Goal: Task Accomplishment & Management: Manage account settings

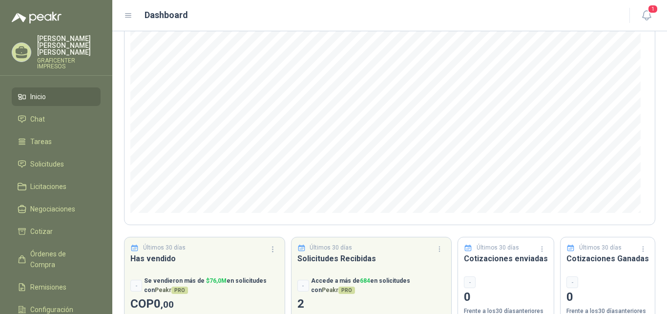
scroll to position [126, 0]
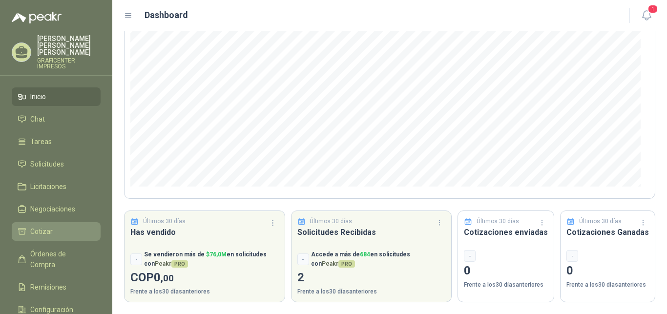
click at [34, 226] on span "Cotizar" at bounding box center [41, 231] width 22 height 11
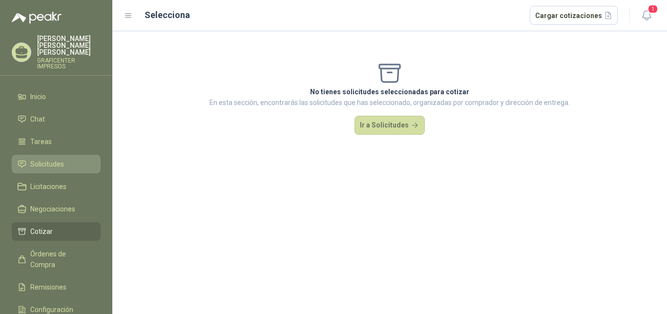
click at [42, 159] on span "Solicitudes" at bounding box center [47, 164] width 34 height 11
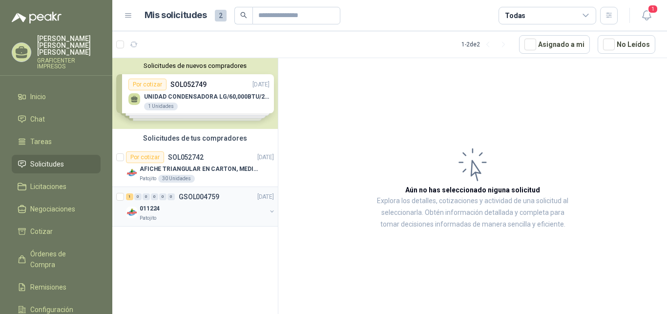
click at [269, 210] on button "button" at bounding box center [272, 211] width 8 height 8
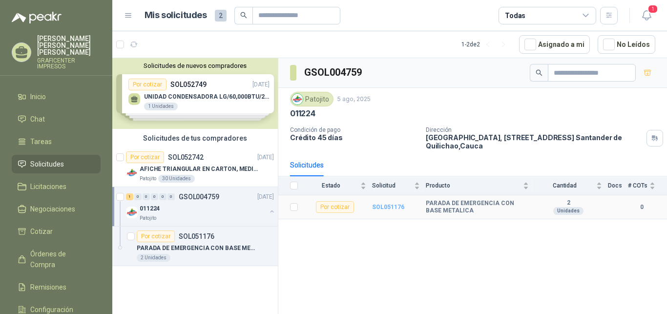
click at [385, 207] on b "SOL051176" at bounding box center [388, 207] width 32 height 7
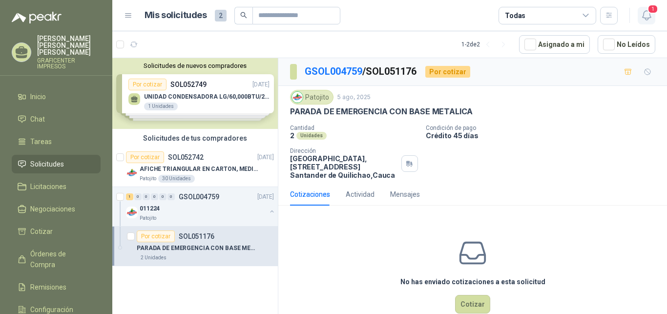
click at [652, 8] on span "1" at bounding box center [652, 8] width 11 height 9
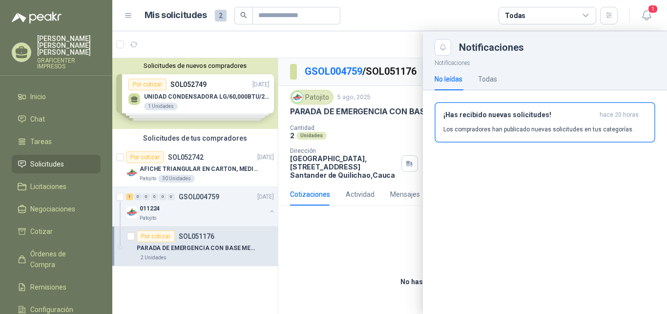
click at [563, 194] on div "Notificaciones No leídas Todas ¡Has recibido nuevas solicitudes! hace 20 horas …" at bounding box center [545, 185] width 244 height 258
click at [555, 124] on div "¡Has recibido nuevas solicitudes! hace 20 horas Los compradores han publicado n…" at bounding box center [544, 122] width 203 height 23
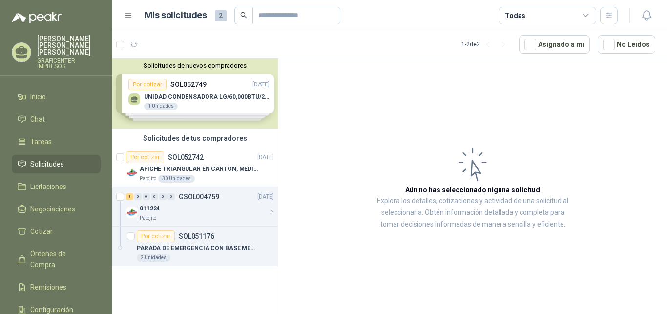
click at [244, 102] on div "Solicitudes de nuevos compradores Por cotizar SOL052749 20/08/25 UNIDAD CONDENS…" at bounding box center [194, 93] width 165 height 71
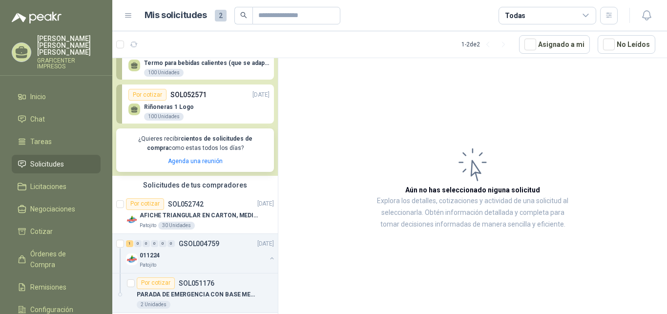
scroll to position [131, 0]
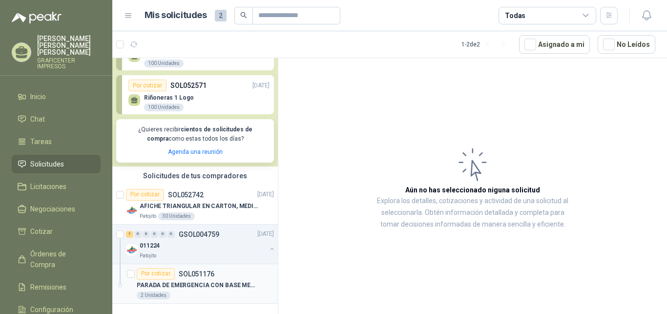
click at [186, 283] on p "PARADA DE EMERGENCIA CON BASE METALICA" at bounding box center [198, 285] width 122 height 9
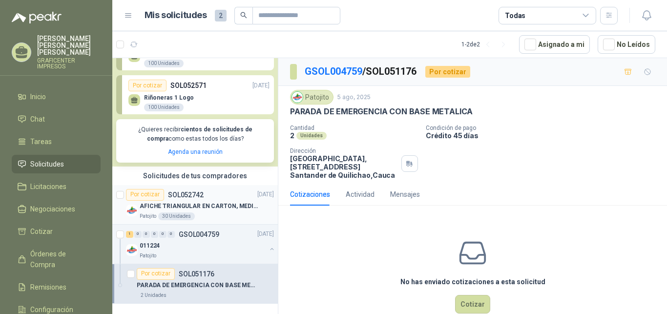
click at [189, 206] on p "AFICHE TRIANGULAR EN CARTON, MEDIDAS 30 CM X 45 CM" at bounding box center [201, 206] width 122 height 9
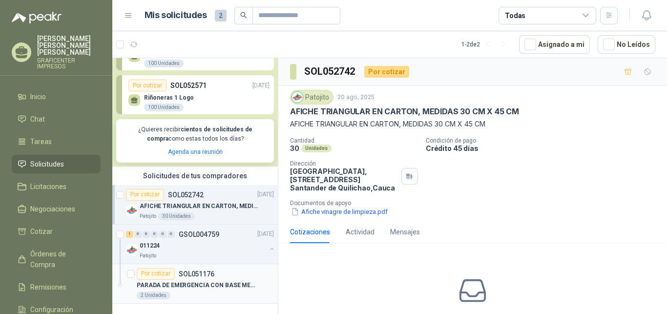
click at [189, 277] on p "SOL051176" at bounding box center [197, 273] width 36 height 7
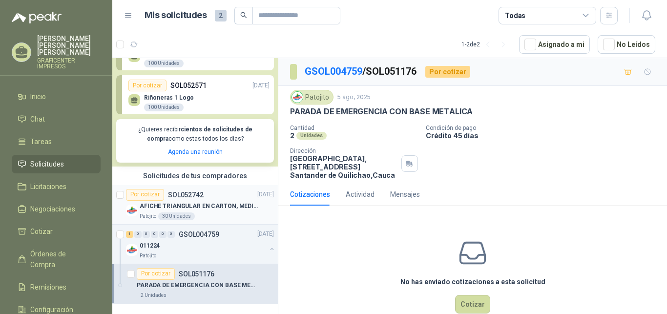
click at [188, 209] on p "AFICHE TRIANGULAR EN CARTON, MEDIDAS 30 CM X 45 CM" at bounding box center [201, 206] width 122 height 9
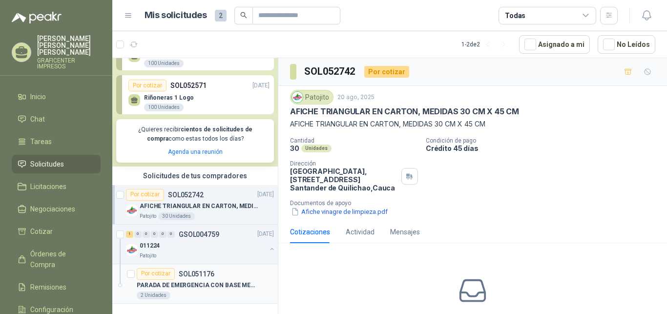
click at [208, 283] on p "PARADA DE EMERGENCIA CON BASE METALICA" at bounding box center [198, 285] width 122 height 9
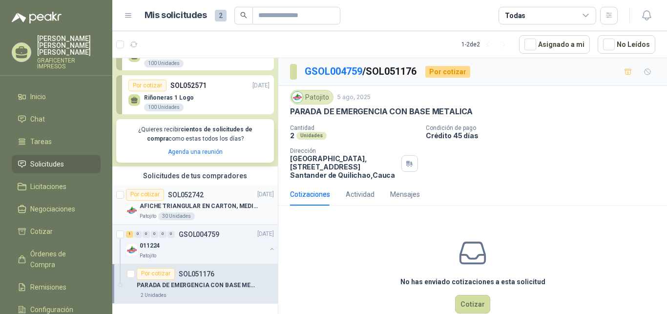
click at [197, 211] on div "AFICHE TRIANGULAR EN CARTON, MEDIDAS 30 CM X 45 CM" at bounding box center [207, 207] width 134 height 12
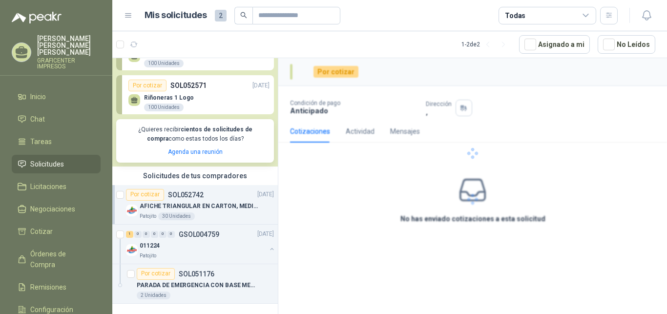
scroll to position [131, 0]
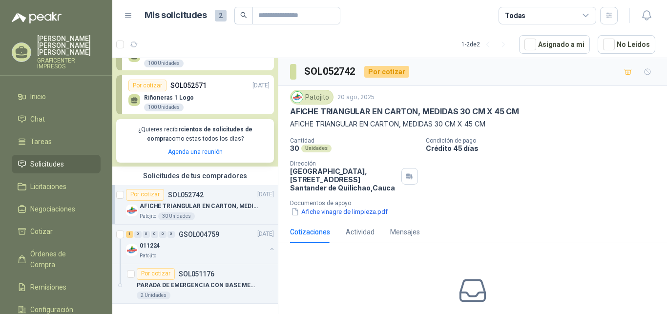
click at [160, 97] on p "Riñoneras 1 Logo" at bounding box center [169, 97] width 50 height 7
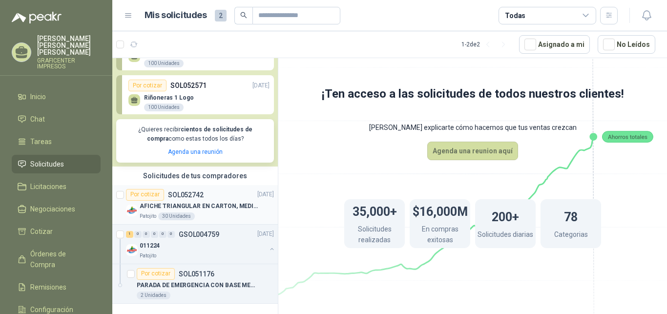
click at [197, 205] on p "AFICHE TRIANGULAR EN CARTON, MEDIDAS 30 CM X 45 CM" at bounding box center [201, 206] width 122 height 9
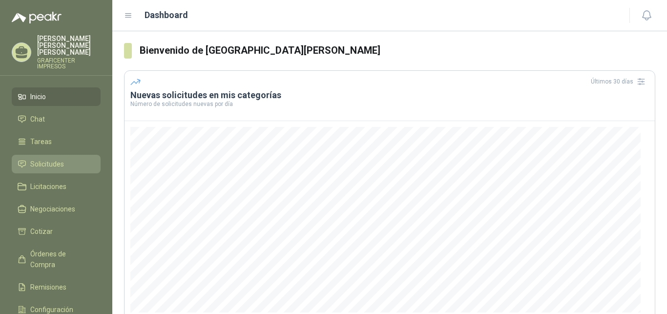
click at [48, 159] on span "Solicitudes" at bounding box center [47, 164] width 34 height 11
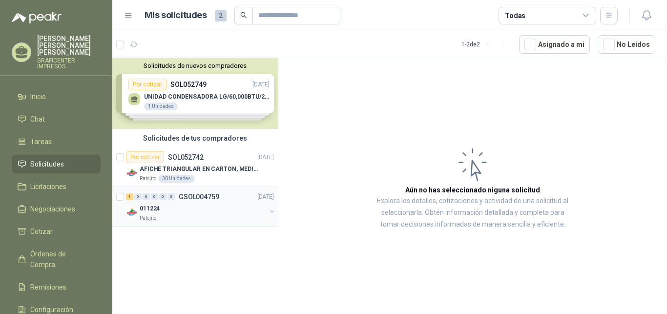
click at [272, 211] on button "button" at bounding box center [272, 211] width 8 height 8
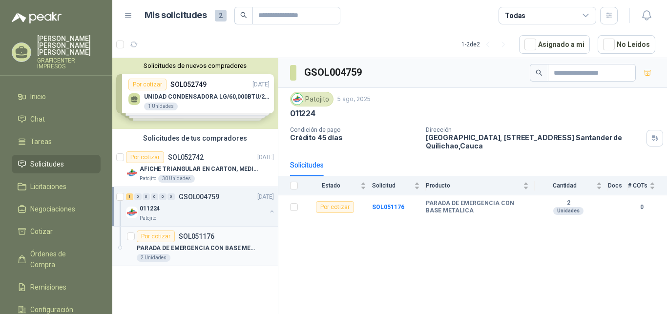
click at [185, 249] on p "PARADA DE EMERGENCIA CON BASE METALICA" at bounding box center [198, 248] width 122 height 9
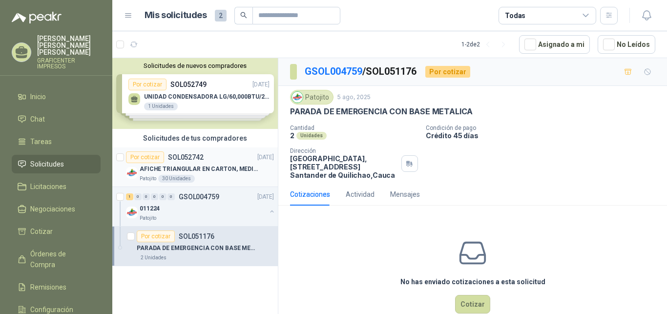
click at [202, 171] on p "AFICHE TRIANGULAR EN CARTON, MEDIDAS 30 CM X 45 CM" at bounding box center [201, 169] width 122 height 9
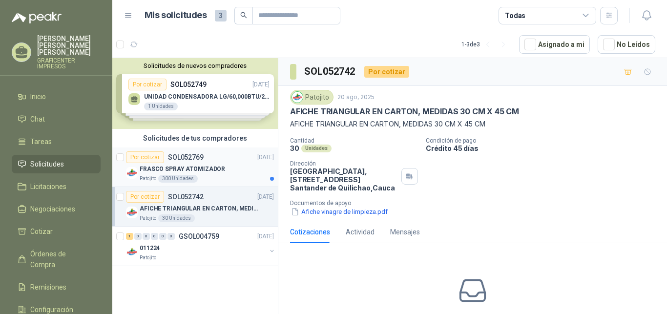
click at [195, 165] on p "FRASCO SPRAY ATOMIZADOR" at bounding box center [182, 169] width 85 height 9
